Goal: Task Accomplishment & Management: Use online tool/utility

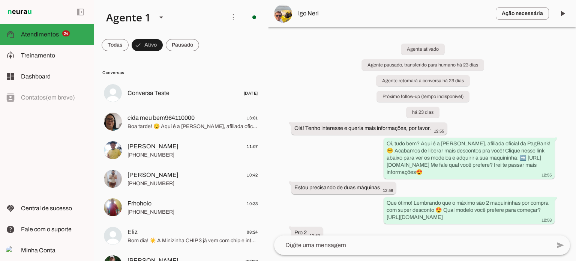
click at [285, 93] on div "Agente ativado Agente pausado, transferido para humano há 23 dias Agente retoma…" at bounding box center [422, 131] width 308 height 208
